Goal: Information Seeking & Learning: Understand process/instructions

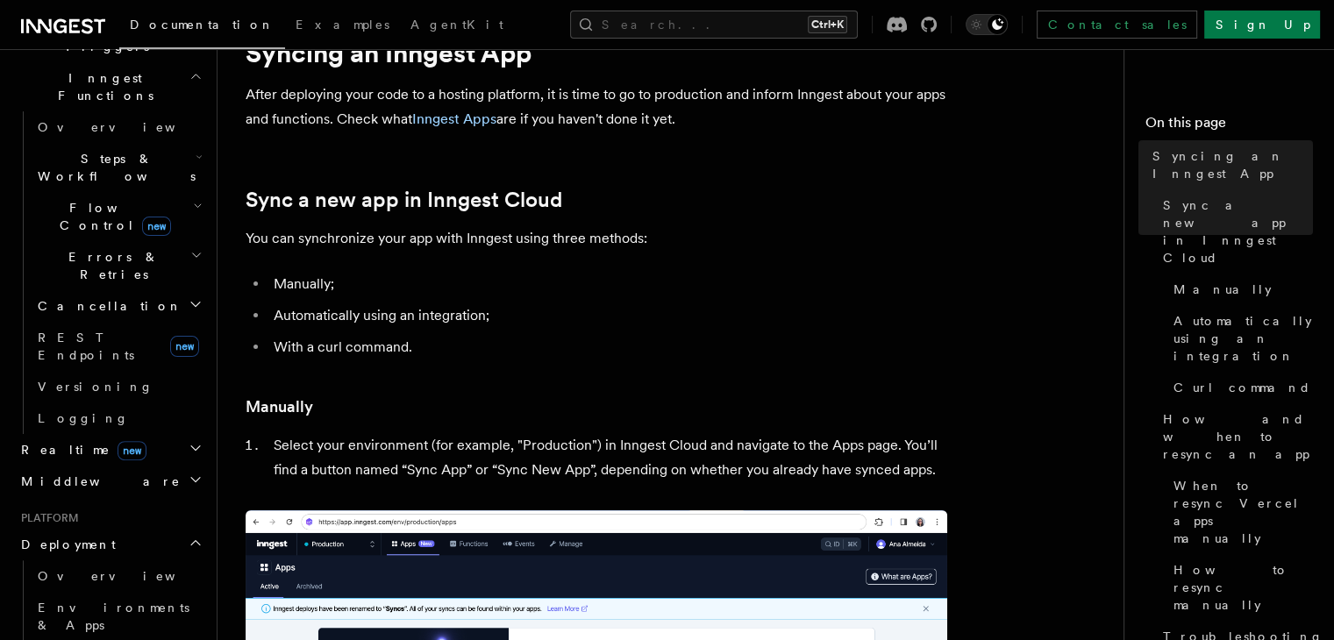
scroll to position [456, 0]
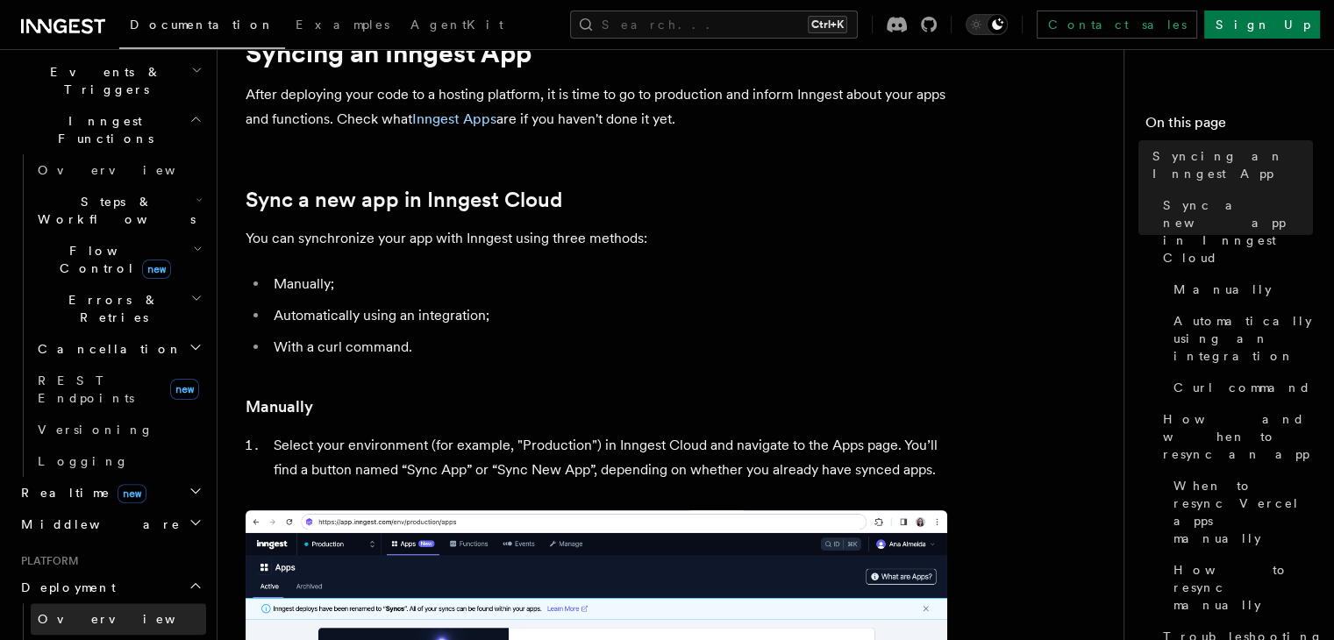
click at [63, 603] on link "Overview" at bounding box center [118, 619] width 175 height 32
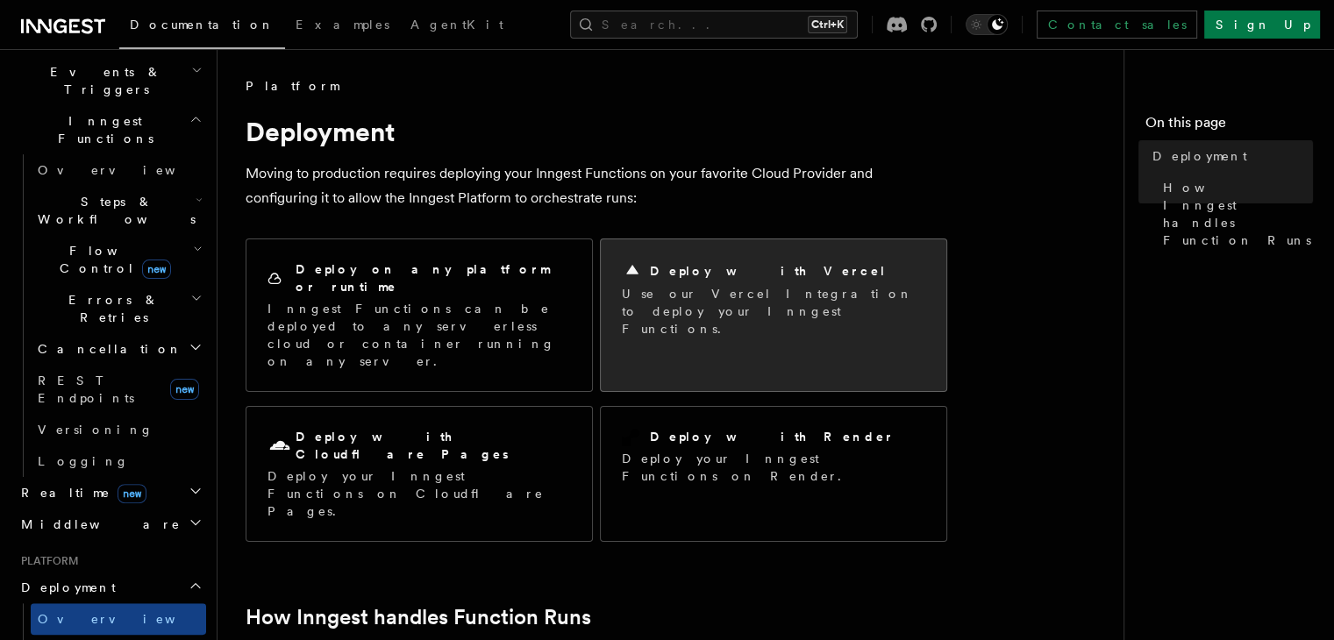
click at [687, 264] on h2 "Deploy with Vercel" at bounding box center [768, 271] width 237 height 18
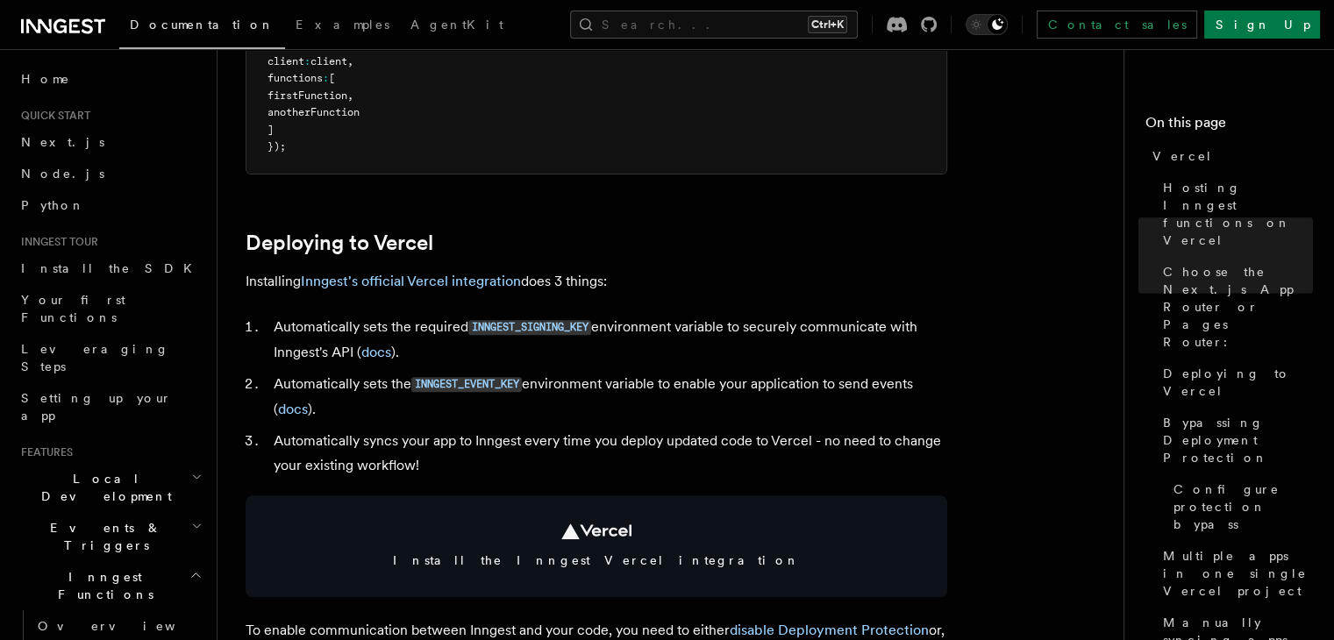
scroll to position [651, 0]
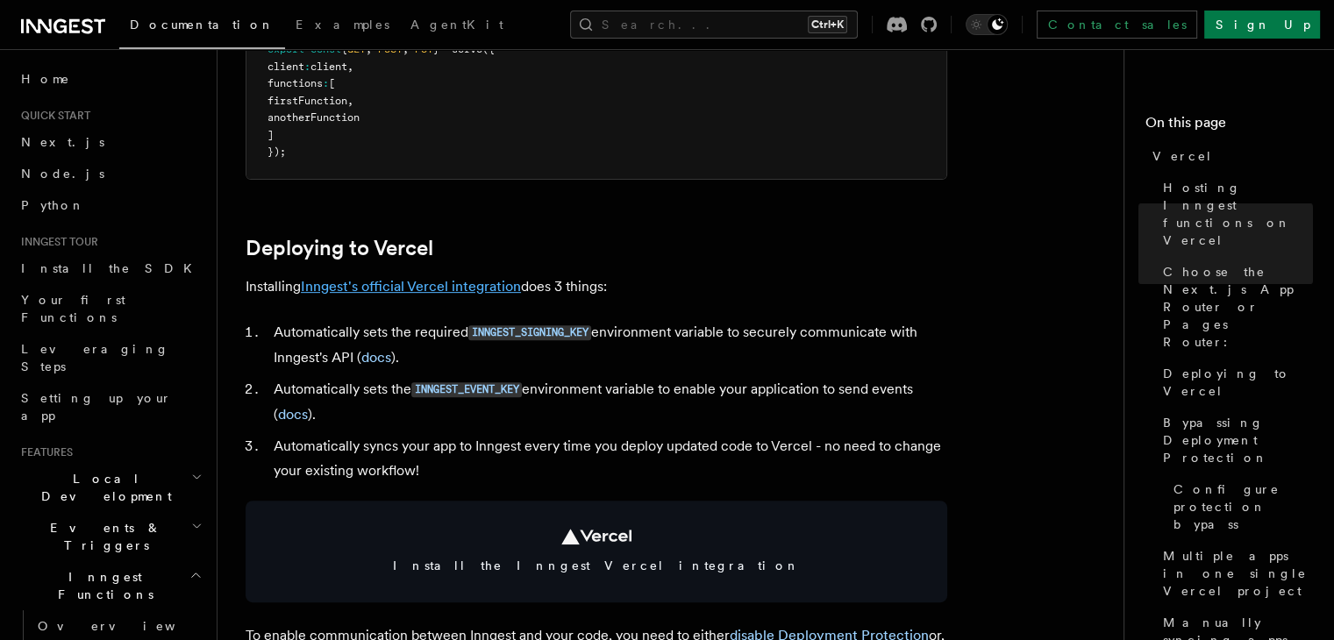
click at [425, 282] on link "Inngest's official Vercel integration" at bounding box center [411, 286] width 220 height 17
